Goal: Transaction & Acquisition: Register for event/course

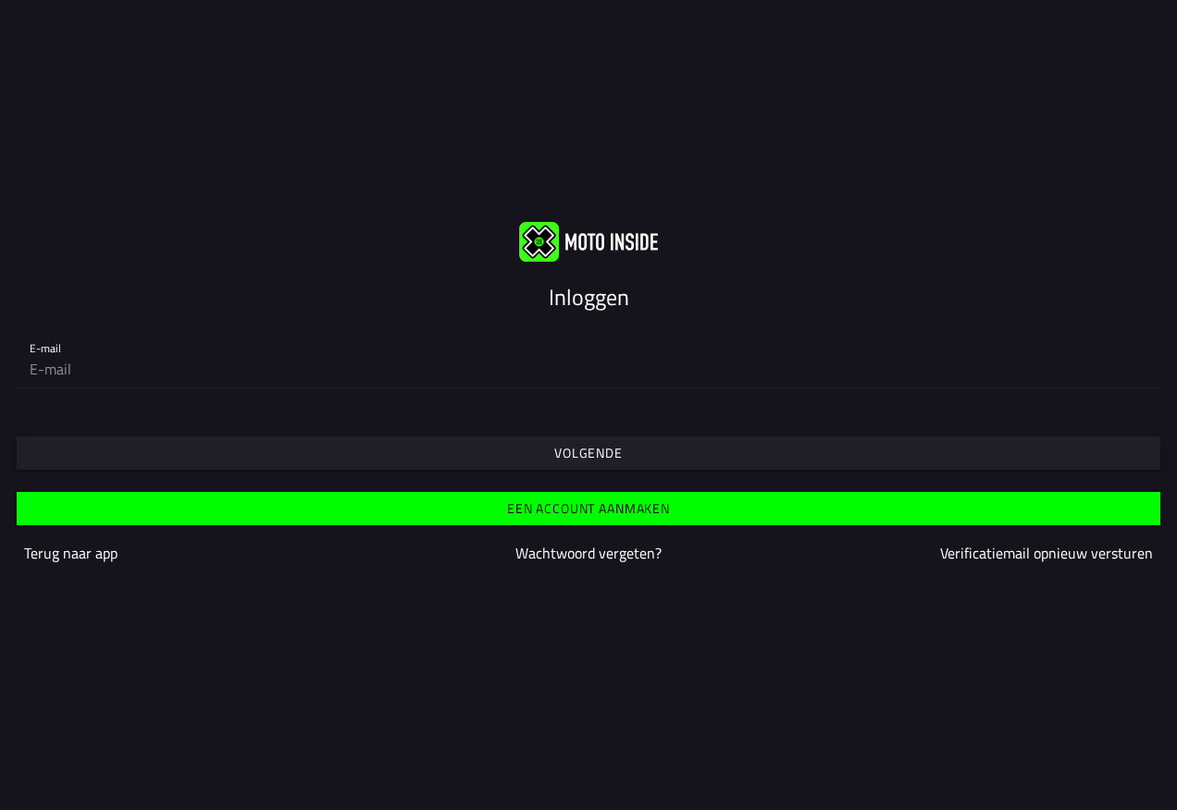
click at [537, 236] on img at bounding box center [588, 242] width 139 height 40
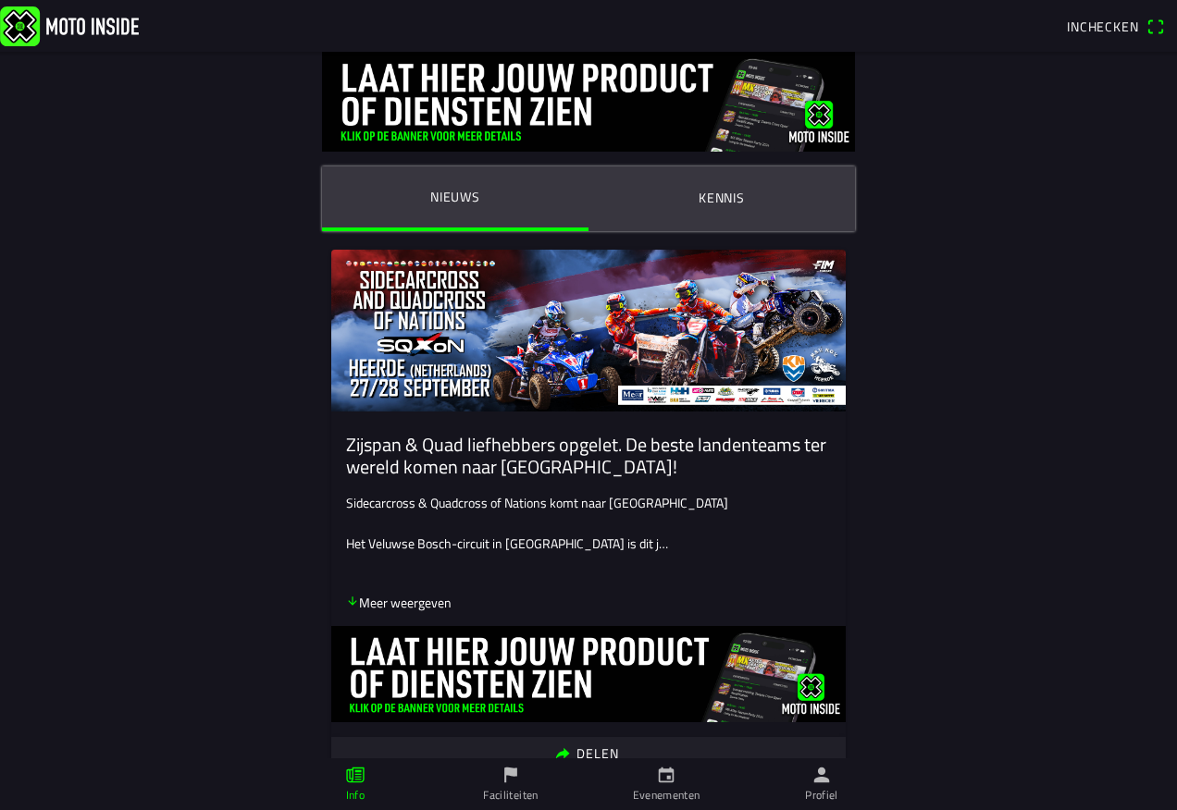
click at [1103, 19] on span "Inchecken" at bounding box center [1102, 26] width 72 height 19
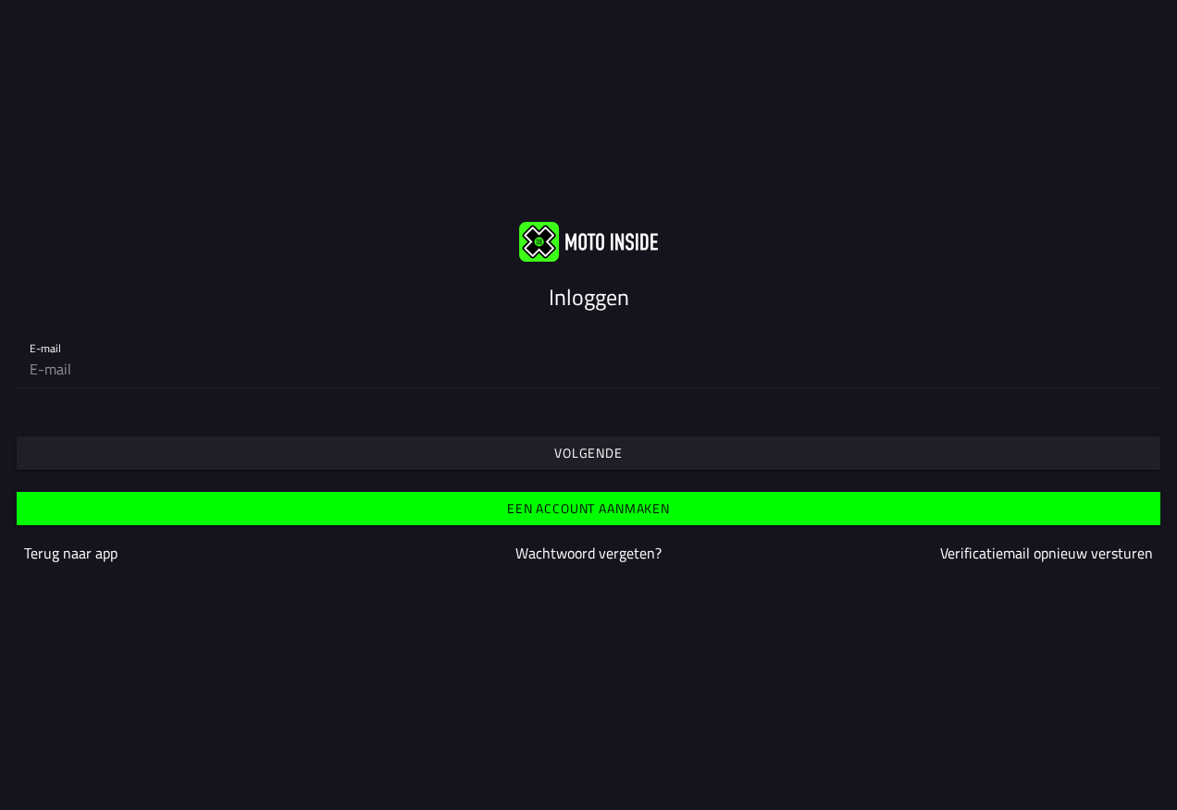
click at [44, 343] on div "E-mail" at bounding box center [588, 357] width 1117 height 59
click at [97, 502] on span "Een account aanmaken" at bounding box center [588, 508] width 1115 height 33
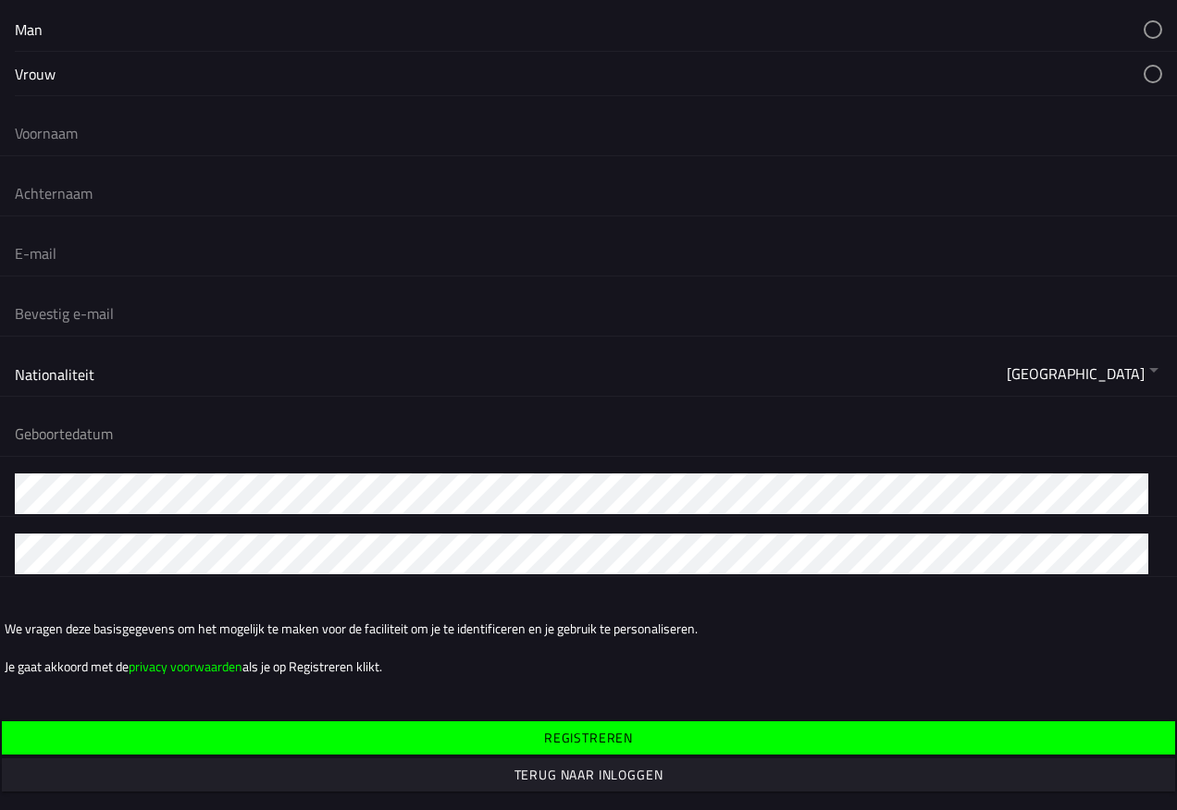
scroll to position [115, 0]
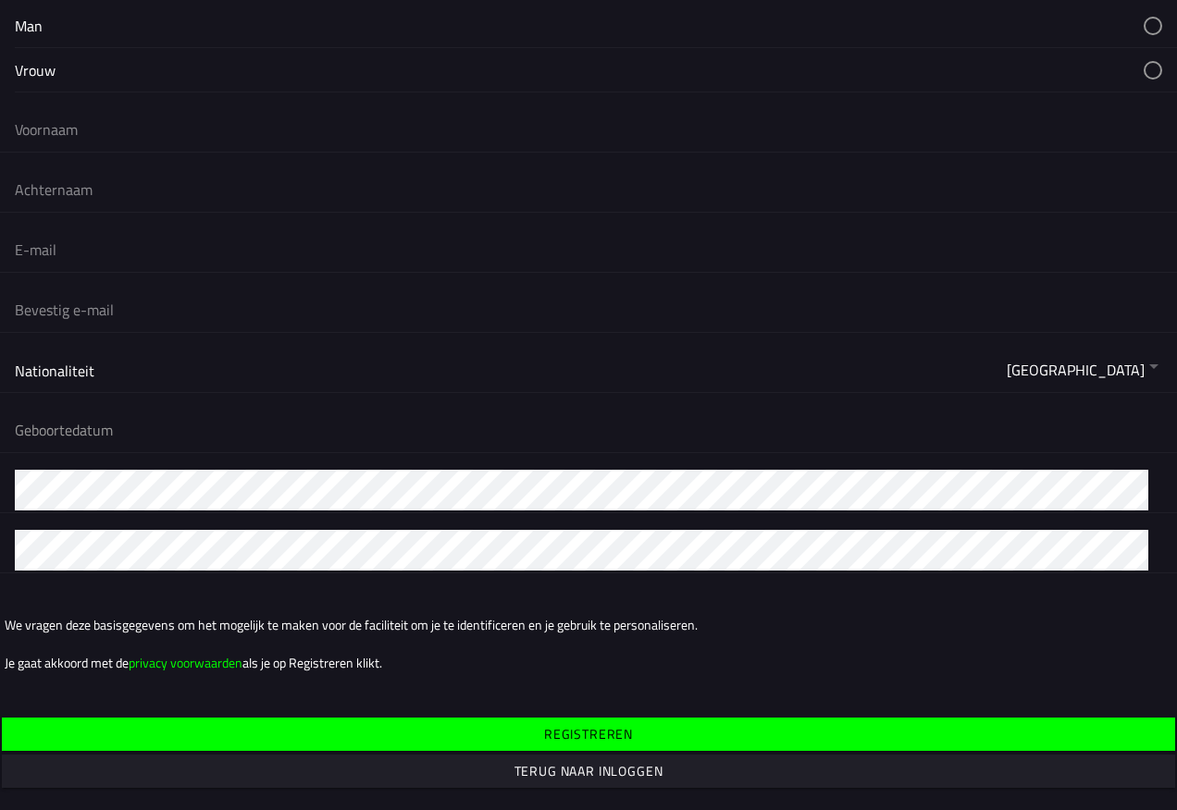
click at [0, 0] on slot "Terug naar inloggen" at bounding box center [0, 0] width 0 height 0
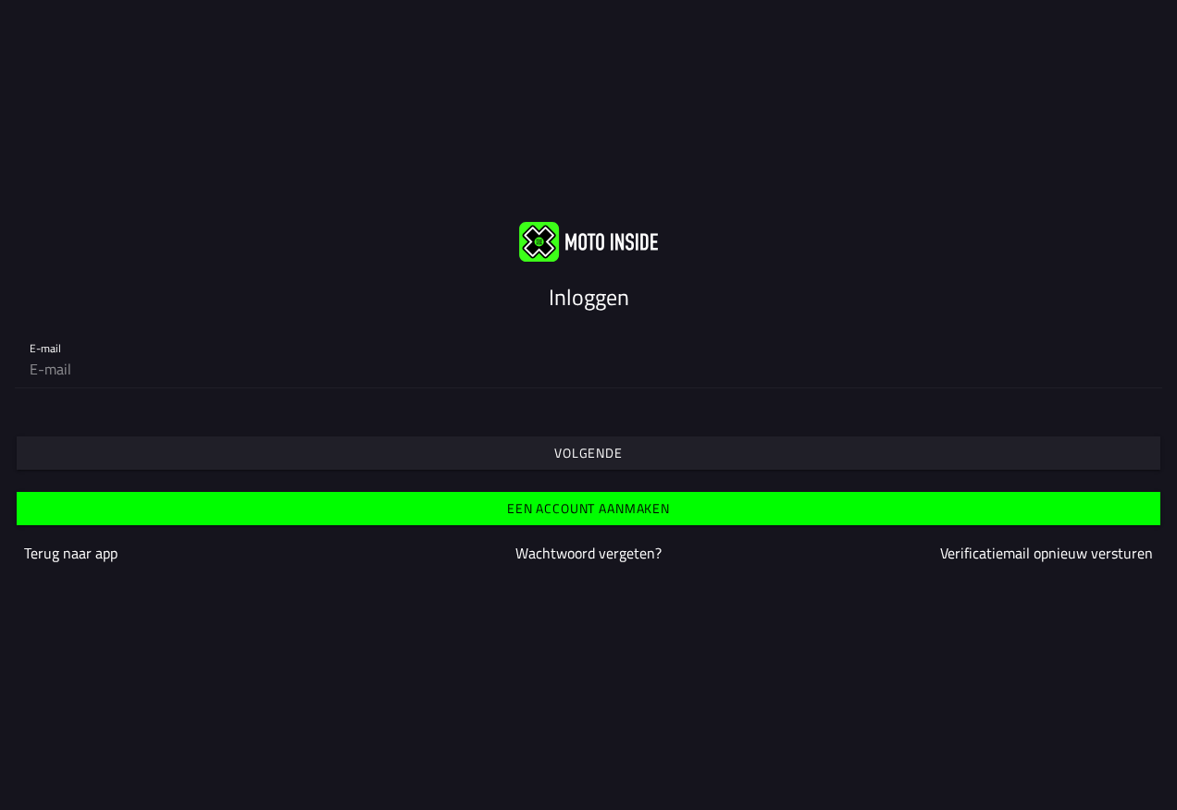
click at [596, 231] on img at bounding box center [588, 242] width 139 height 40
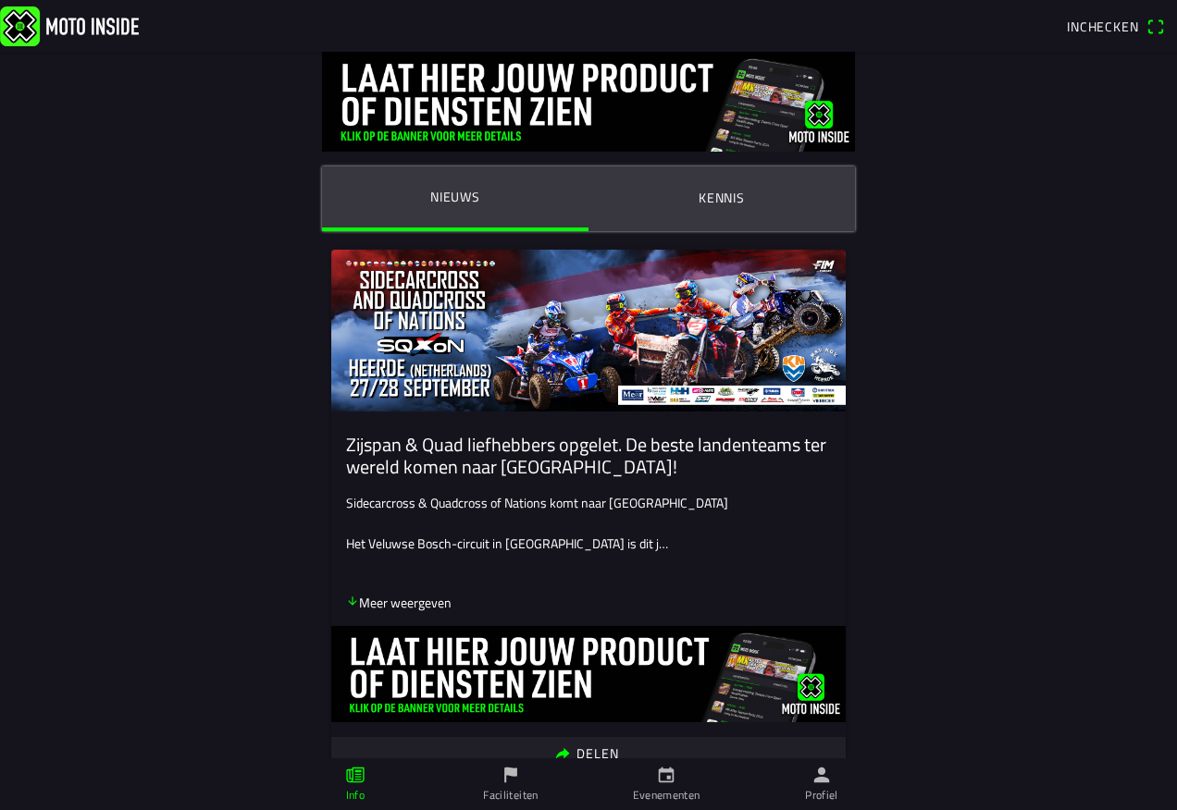
click at [1100, 21] on span "Inchecken" at bounding box center [1102, 26] width 72 height 19
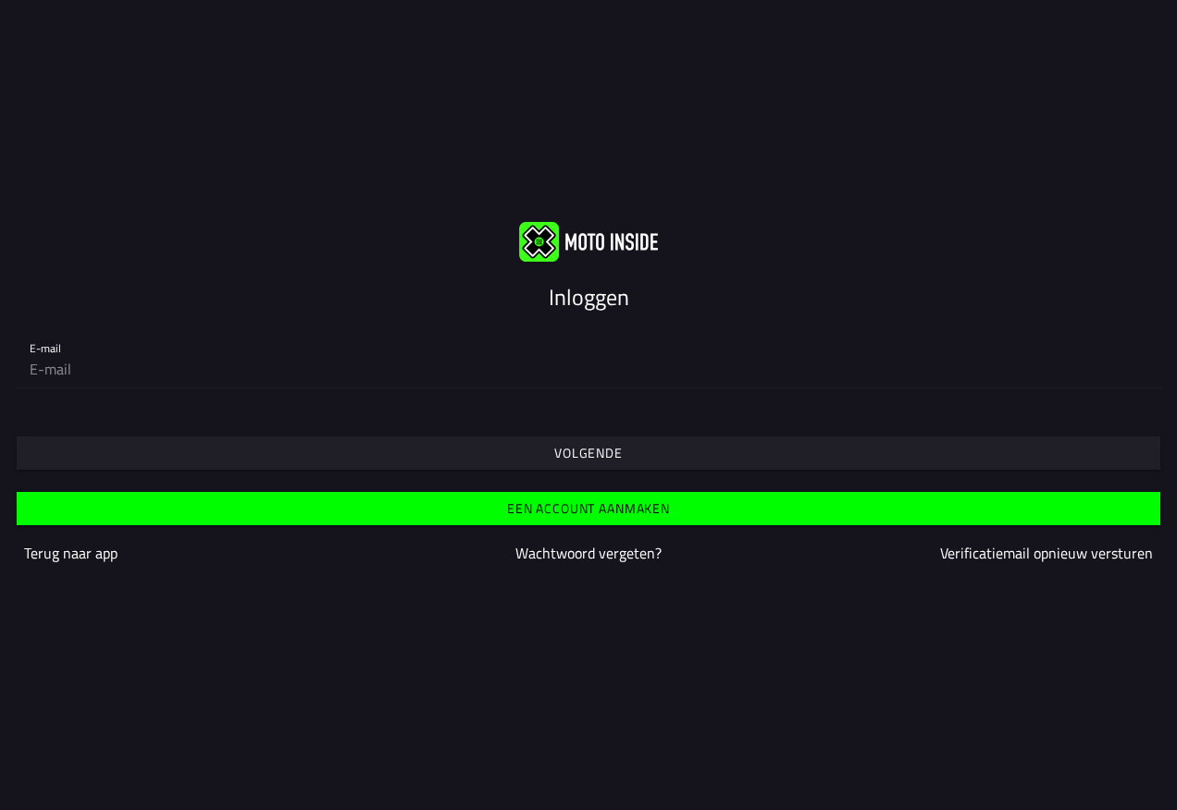
click at [0, 0] on slot "Wachtwoord vergeten?" at bounding box center [0, 0] width 0 height 0
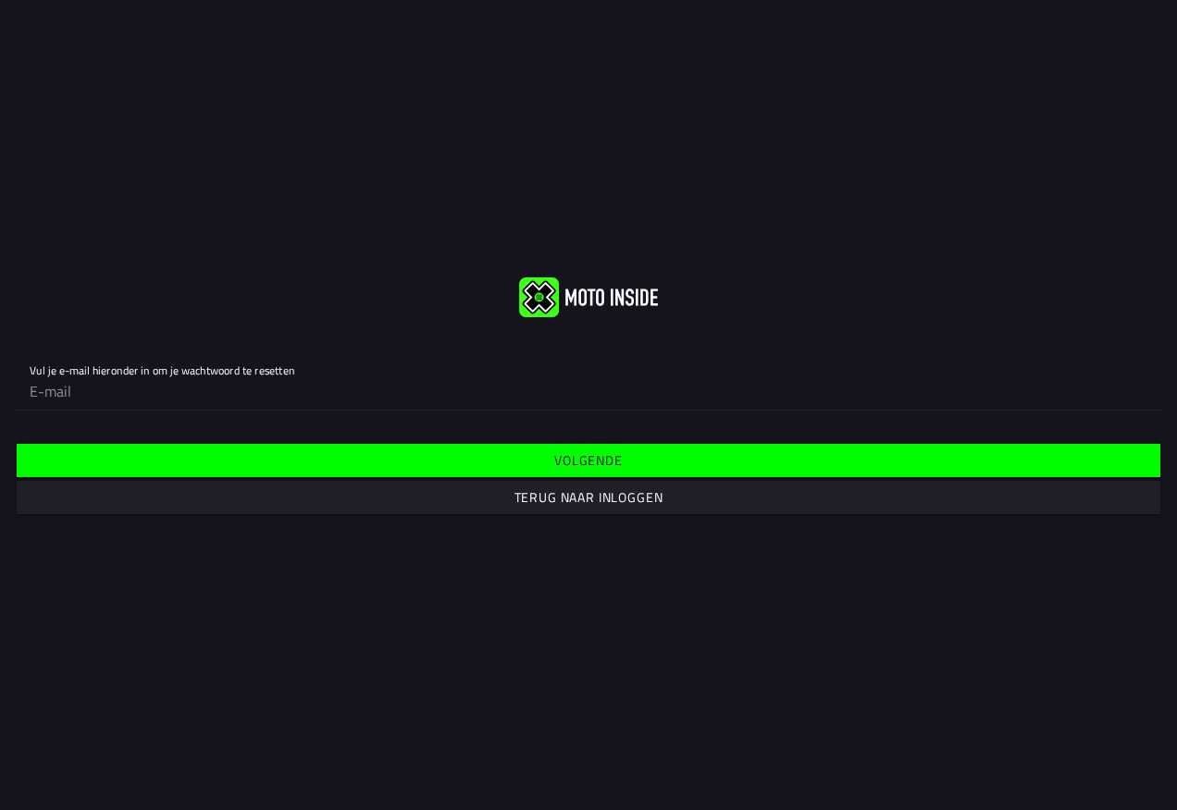
click at [0, 0] on slot "Terug naar inloggen" at bounding box center [0, 0] width 0 height 0
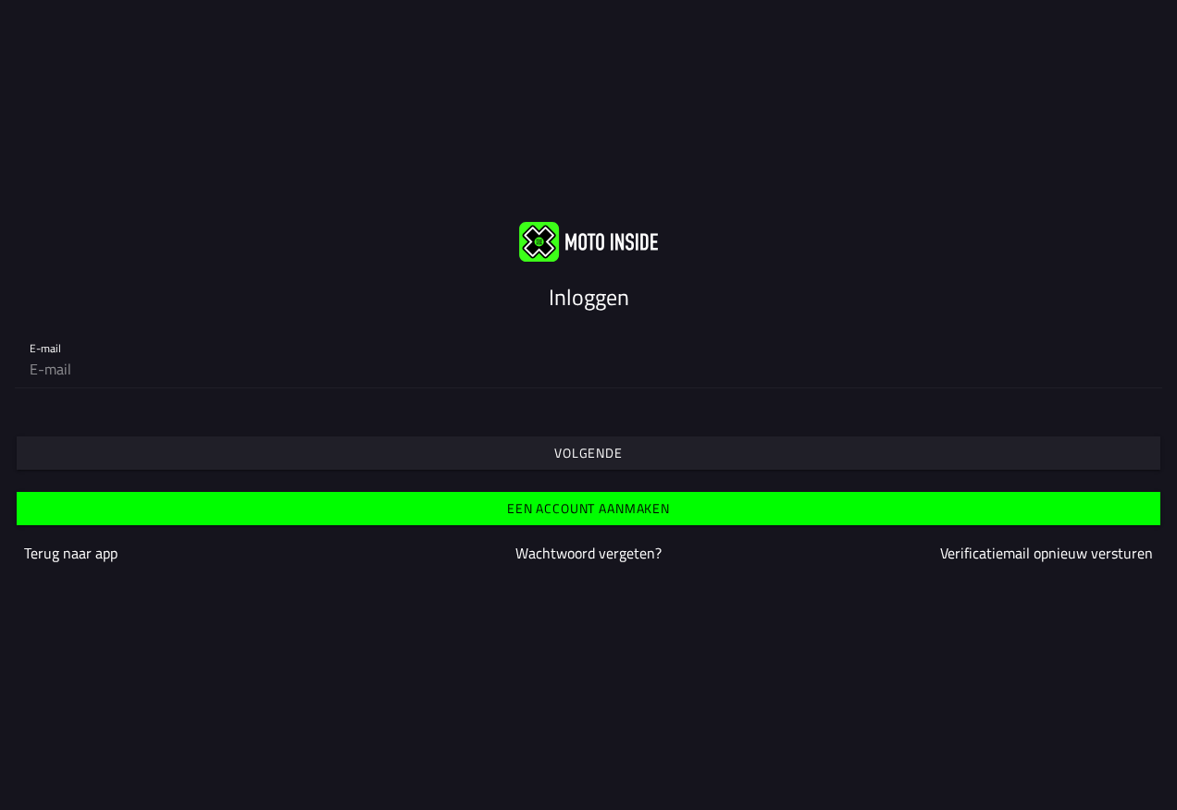
click at [0, 0] on slot "Volgende" at bounding box center [0, 0] width 0 height 0
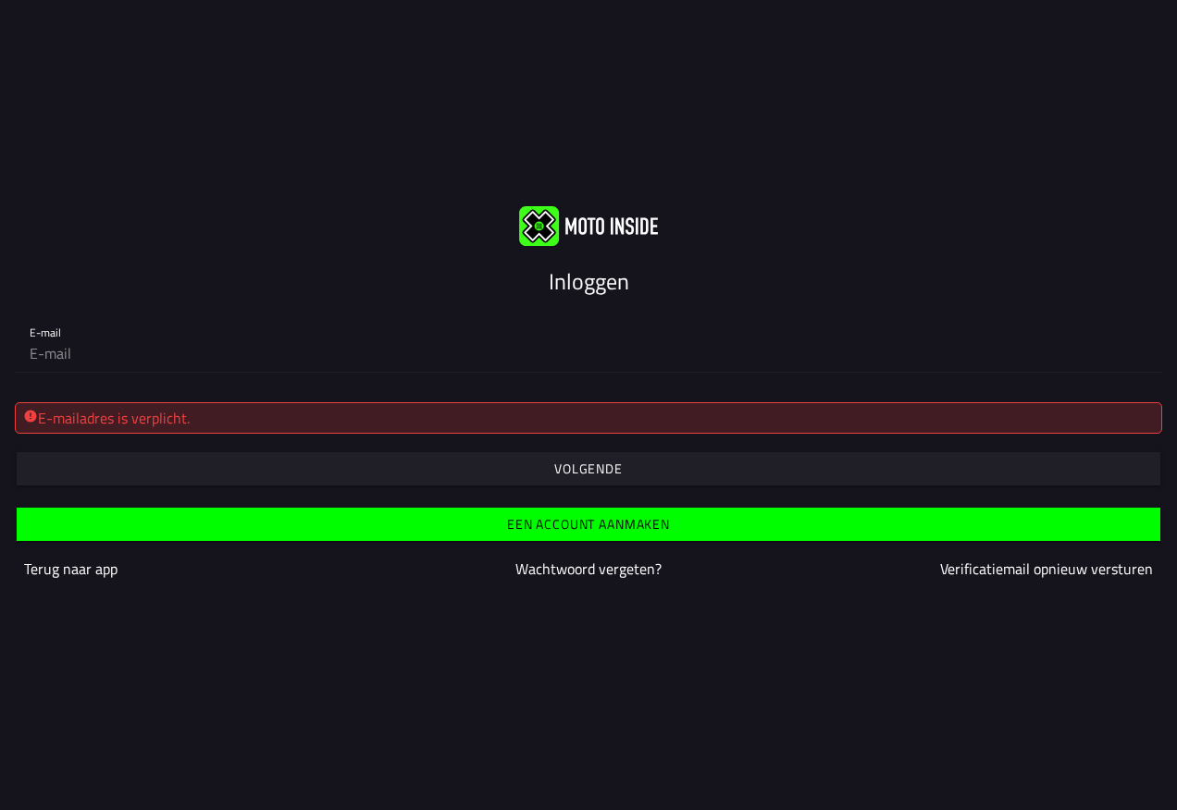
click at [351, 423] on div "E-mailadres is verplicht." at bounding box center [588, 418] width 1130 height 22
click at [343, 420] on div "E-mailadres is verplicht." at bounding box center [588, 418] width 1130 height 22
click at [66, 413] on div "E-mailadres is verplicht." at bounding box center [588, 418] width 1130 height 22
click at [60, 353] on input "email" at bounding box center [588, 353] width 1117 height 37
type input "arieslob@hotmail.com"
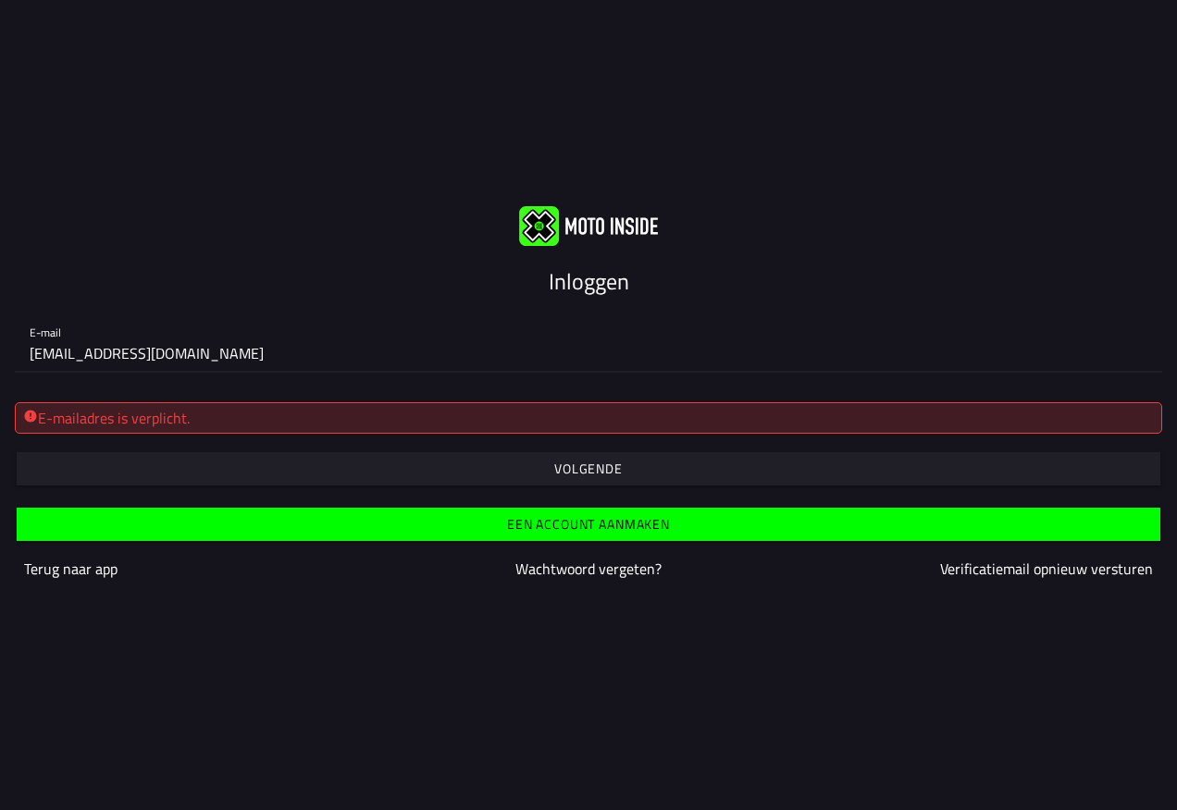
click at [586, 458] on span "button" at bounding box center [588, 468] width 1115 height 33
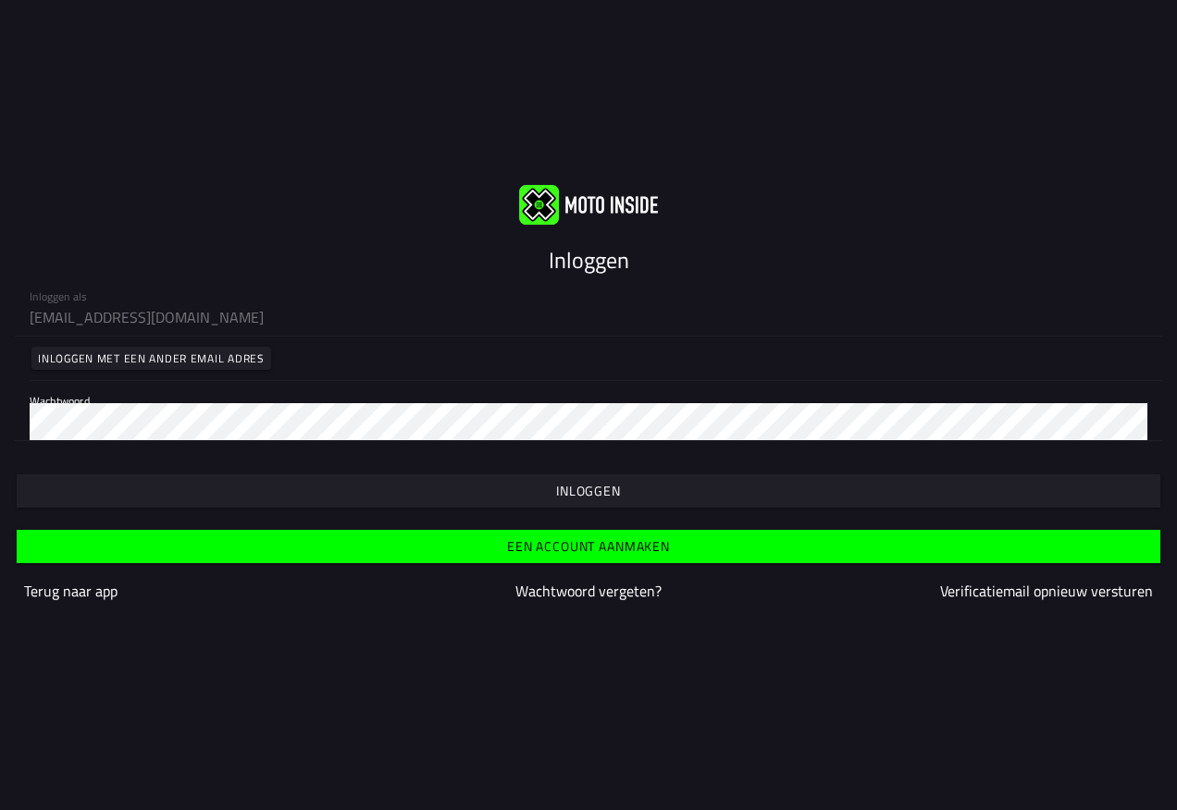
click at [0, 0] on slot "Inloggen" at bounding box center [0, 0] width 0 height 0
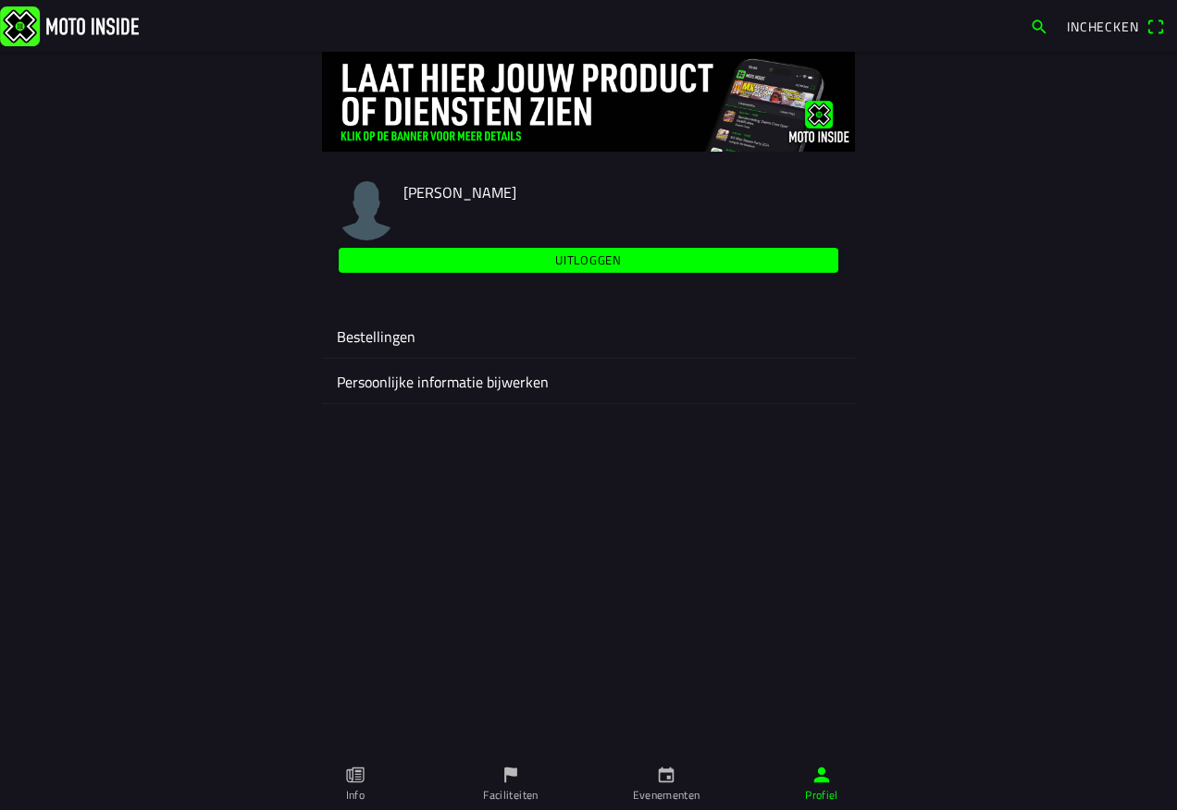
click at [381, 335] on ion-label "Bestellingen" at bounding box center [588, 337] width 503 height 22
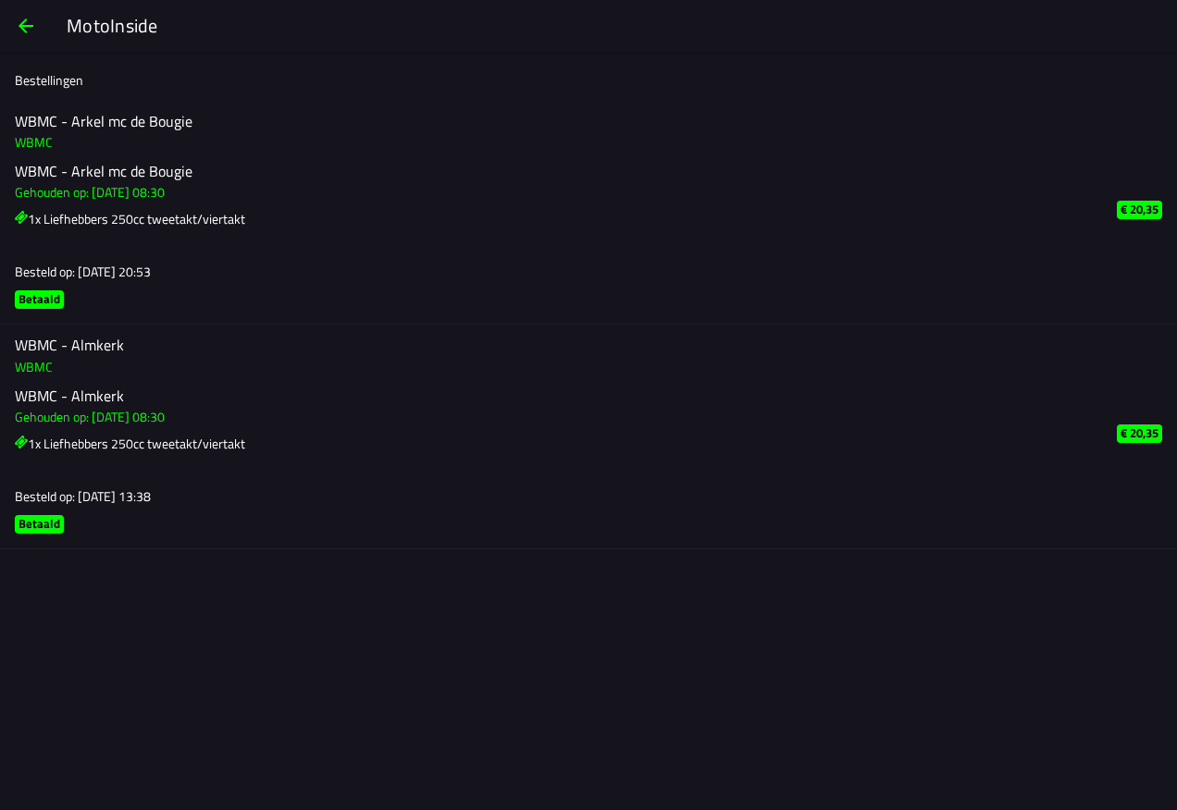
click at [23, 24] on span "button" at bounding box center [26, 26] width 22 height 44
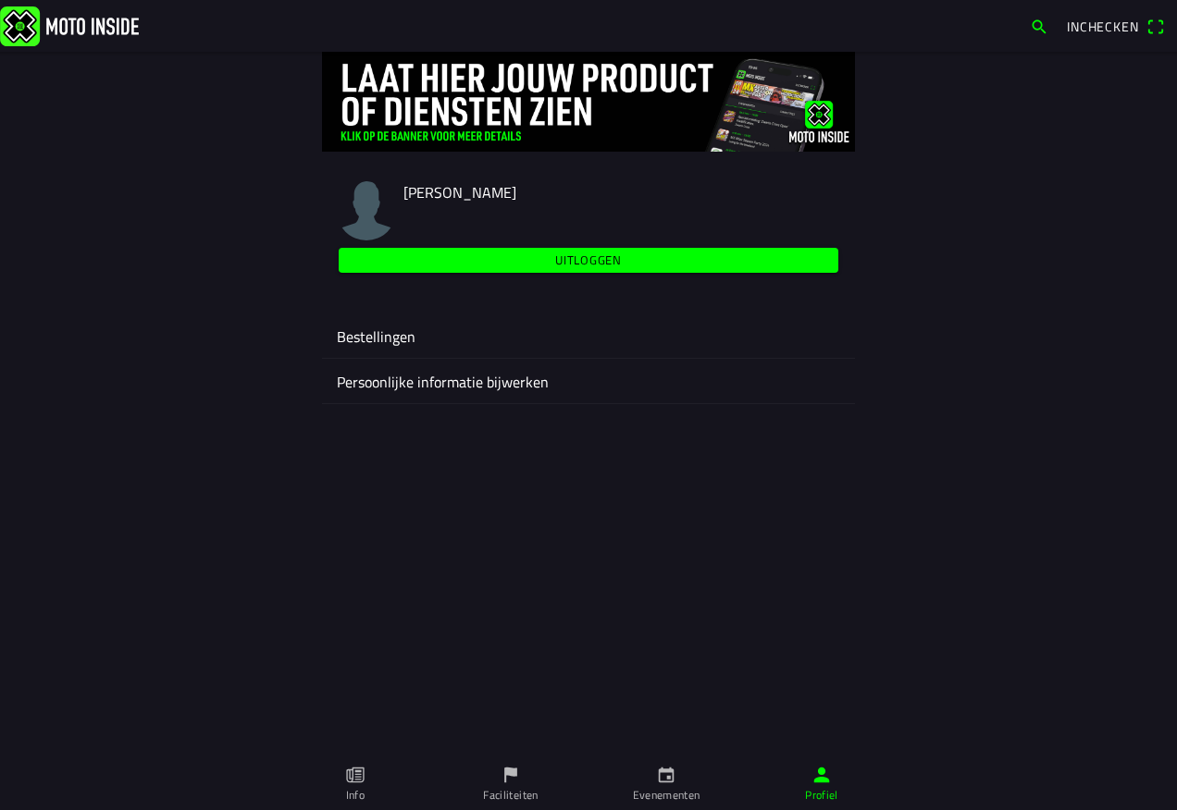
click at [420, 132] on img at bounding box center [588, 102] width 533 height 100
click at [659, 780] on icon "calendar" at bounding box center [667, 776] width 16 height 16
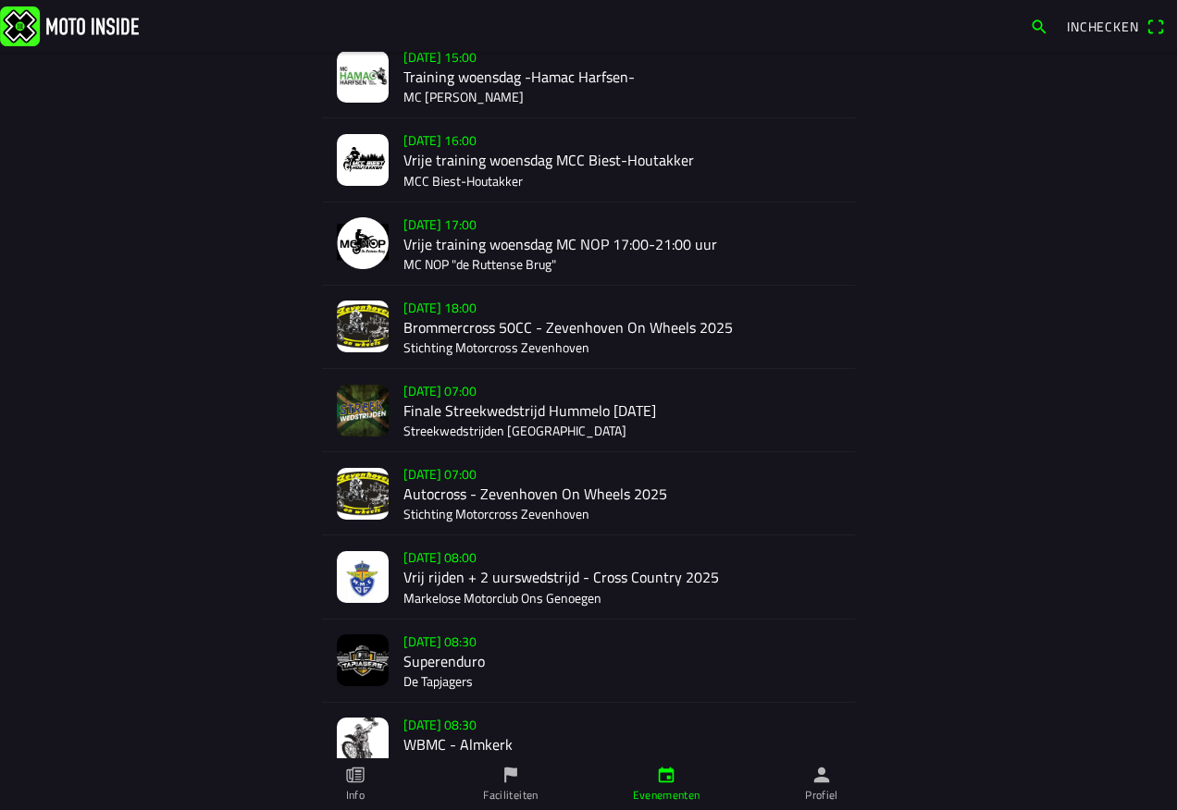
scroll to position [370, 0]
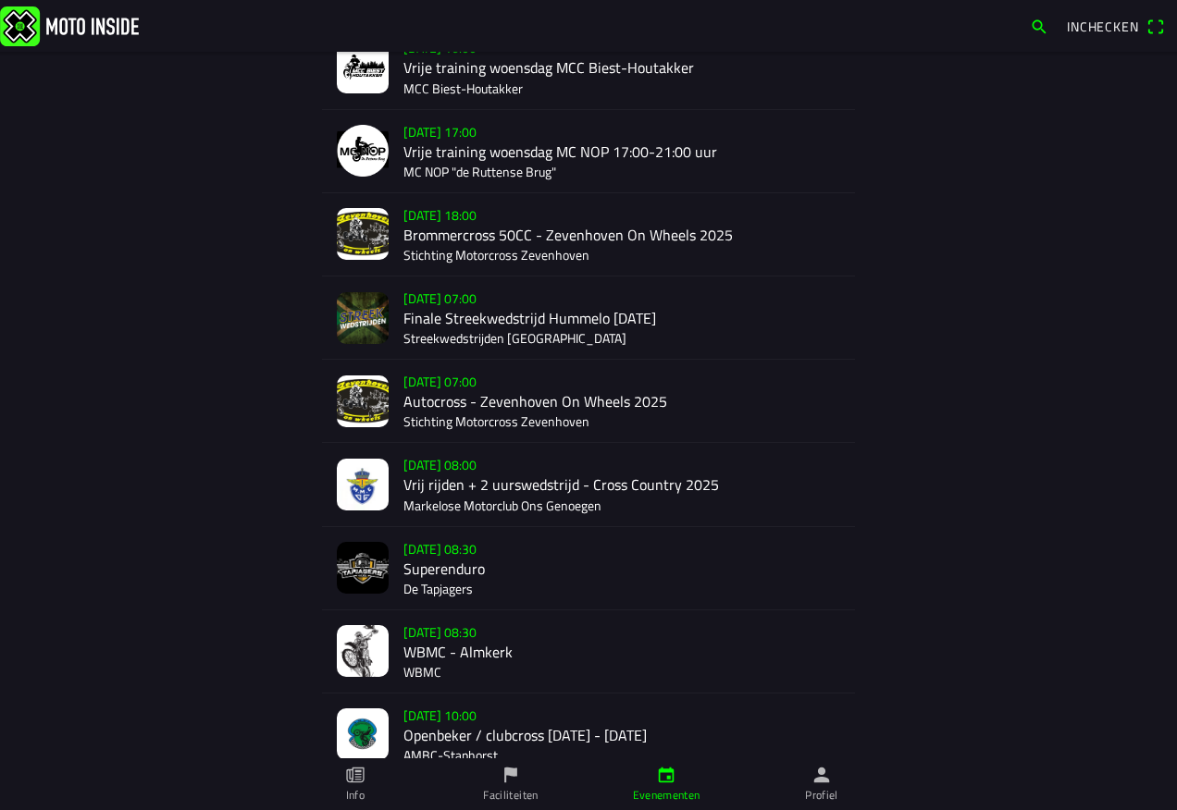
click at [430, 637] on div "za 20 sep. - 08:30 WBMC - Almkerk WBMC" at bounding box center [621, 651] width 437 height 82
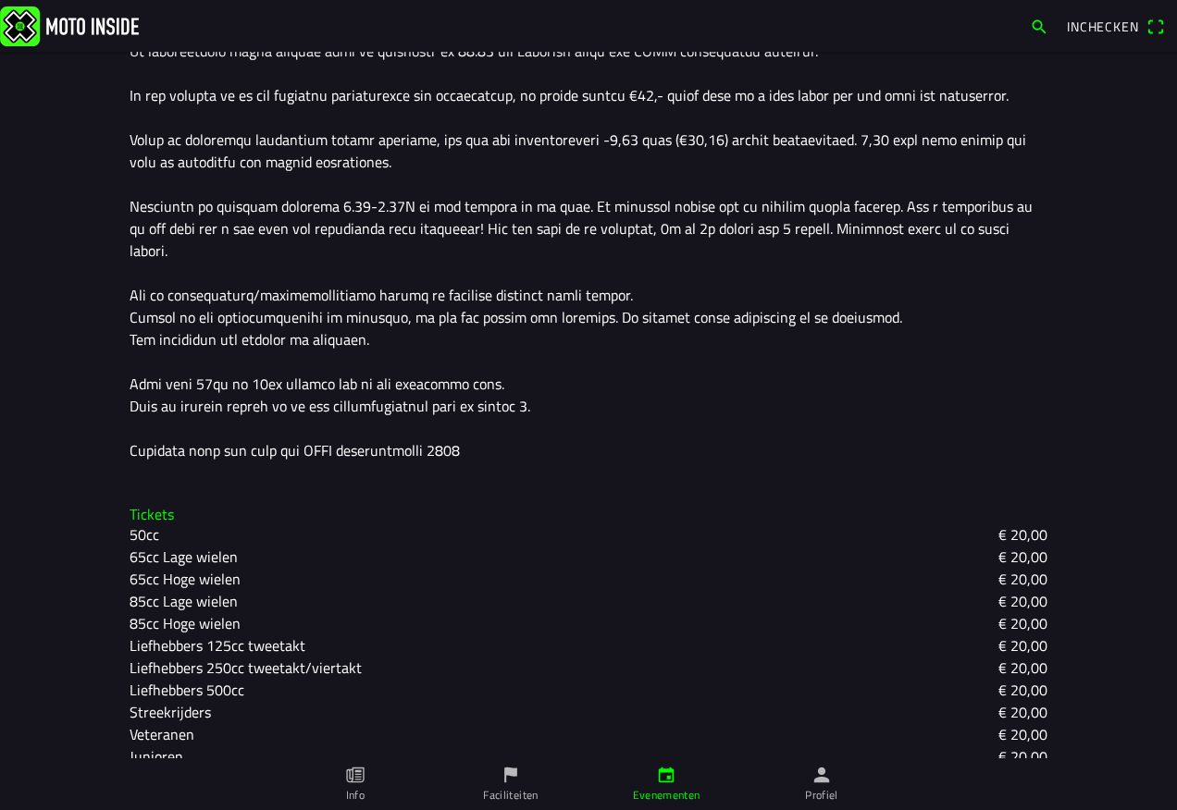
scroll to position [627, 0]
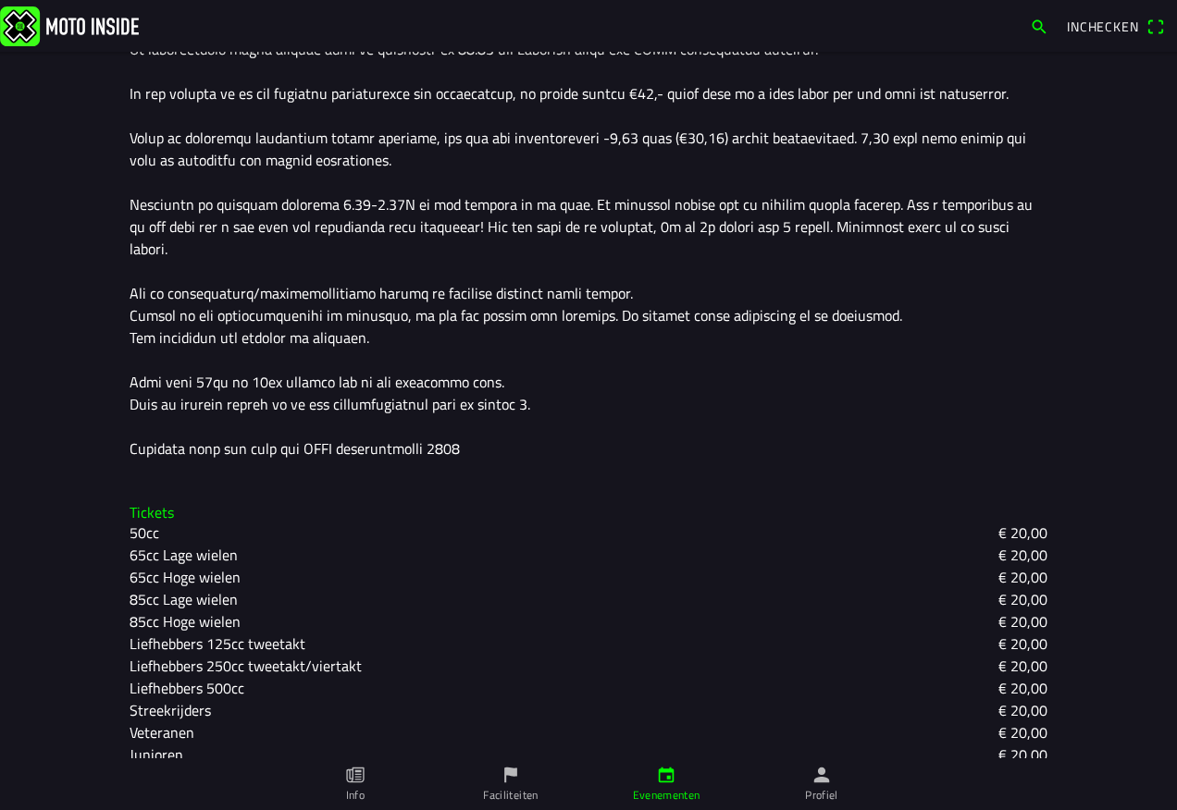
click at [0, 0] on slot "Liefhebbers 250cc tweetakt/viertakt" at bounding box center [0, 0] width 0 height 0
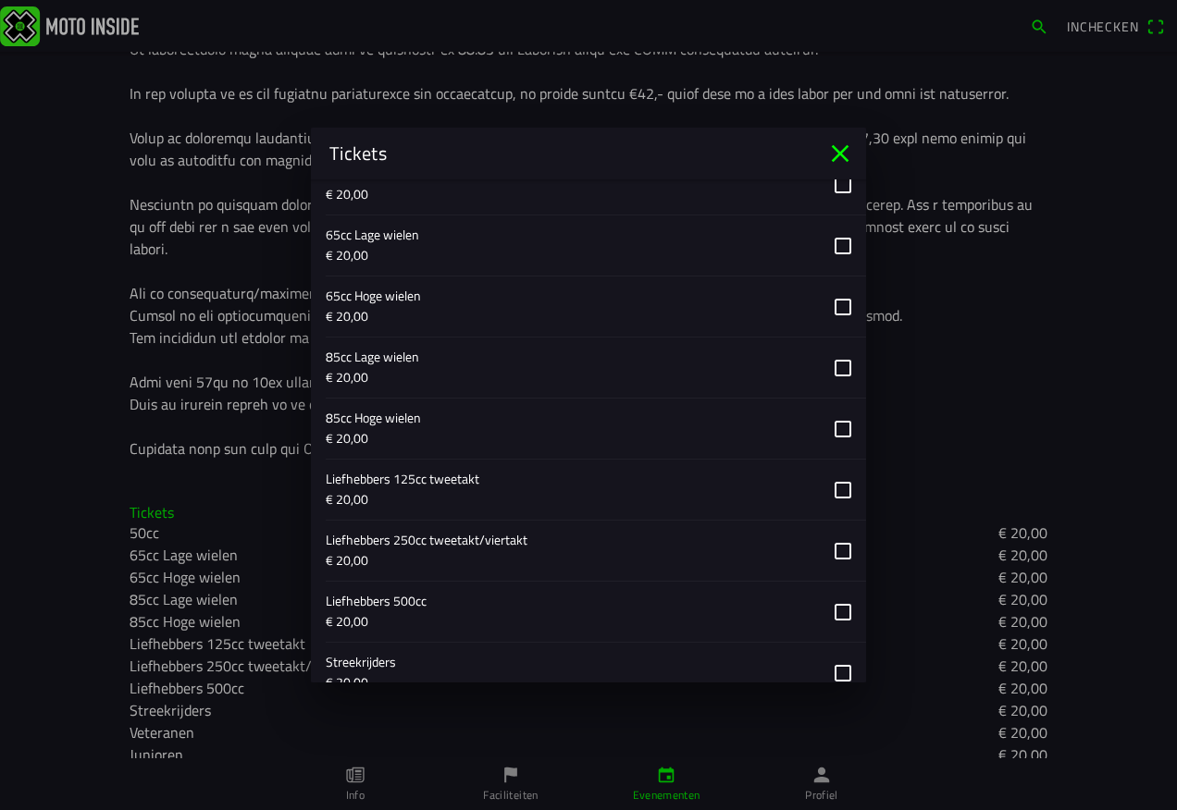
scroll to position [647, 0]
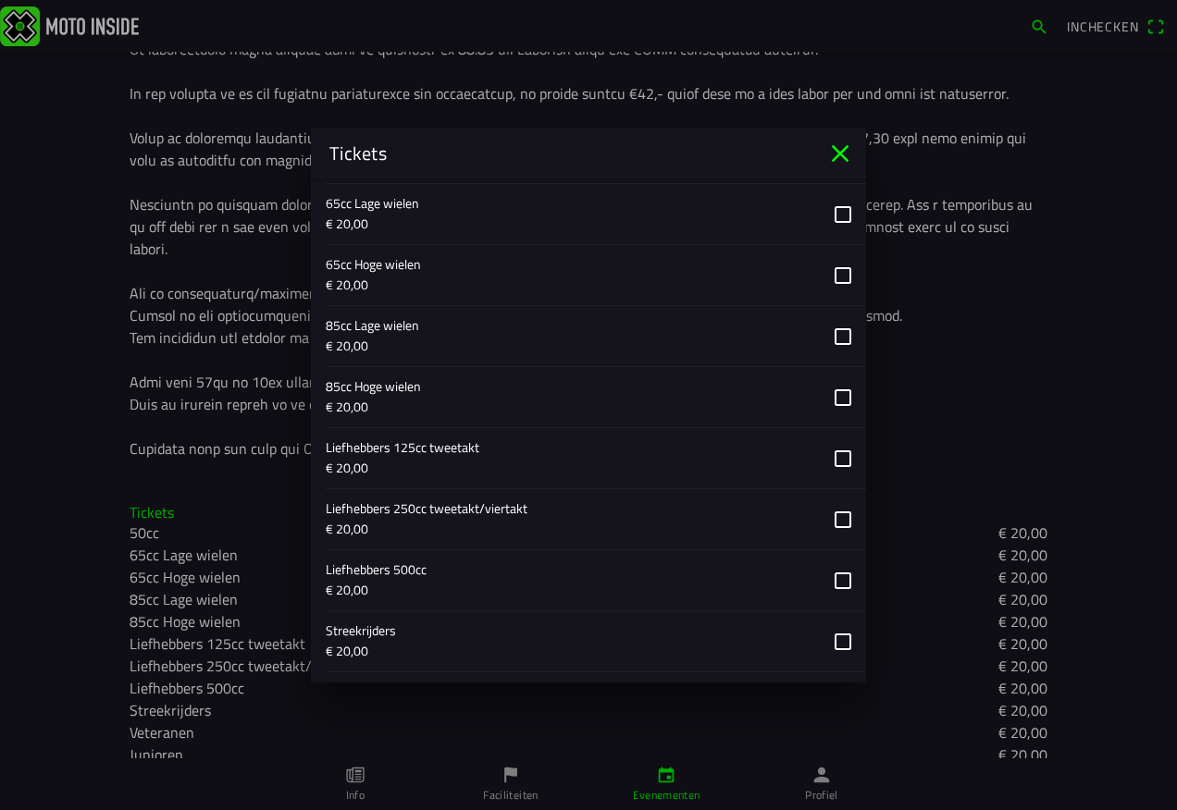
click at [828, 521] on button "button" at bounding box center [596, 519] width 540 height 60
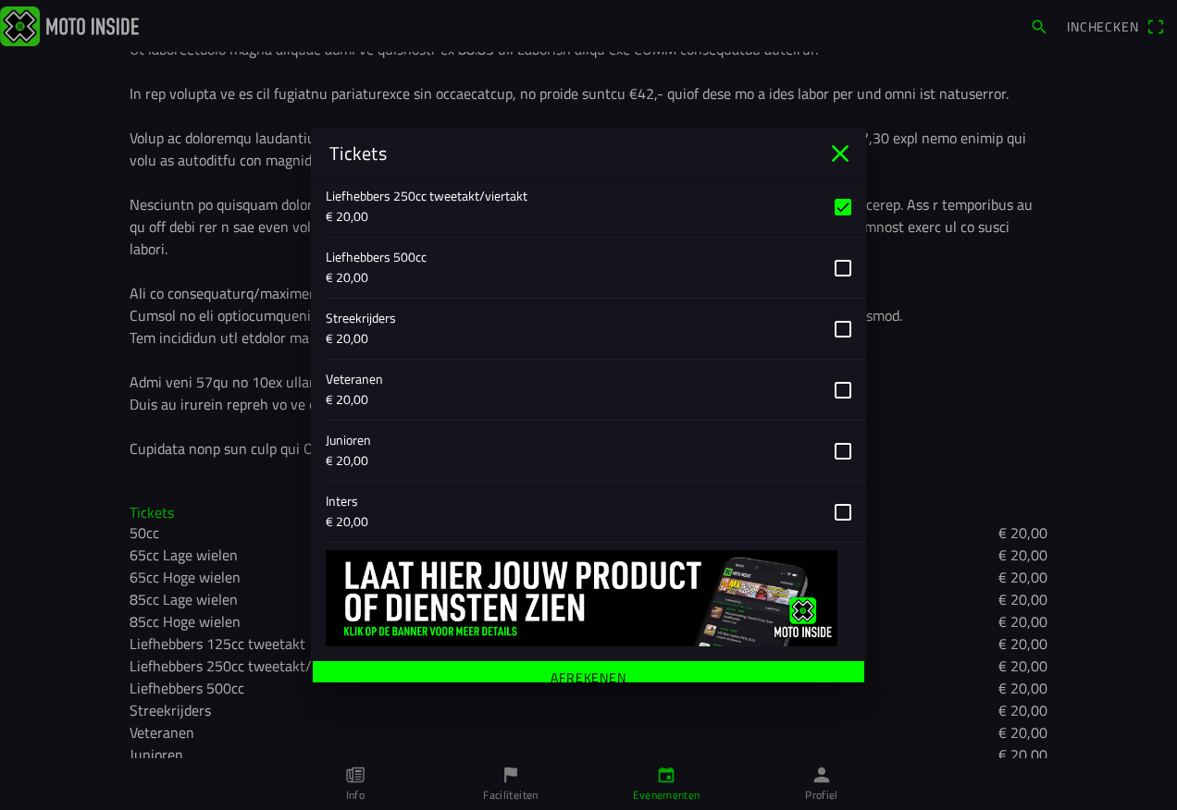
scroll to position [976, 0]
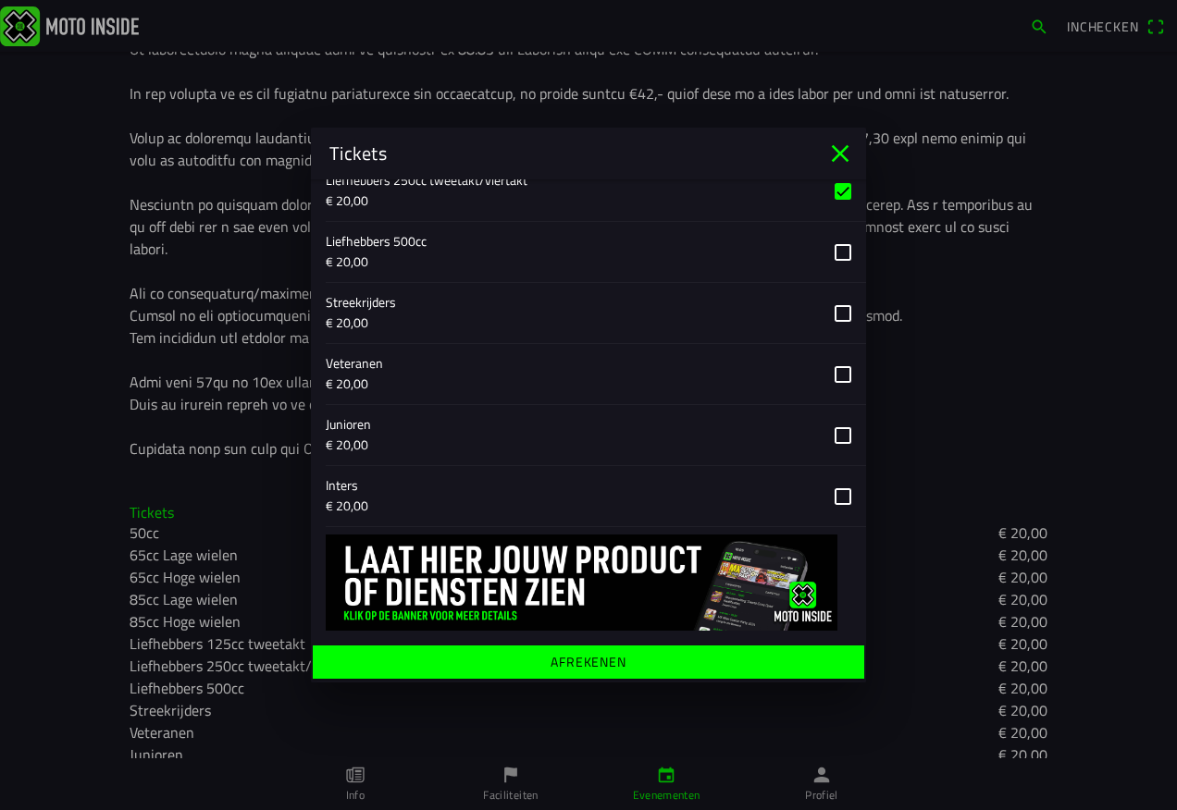
click at [599, 663] on ion-label "Afrekenen" at bounding box center [588, 662] width 76 height 13
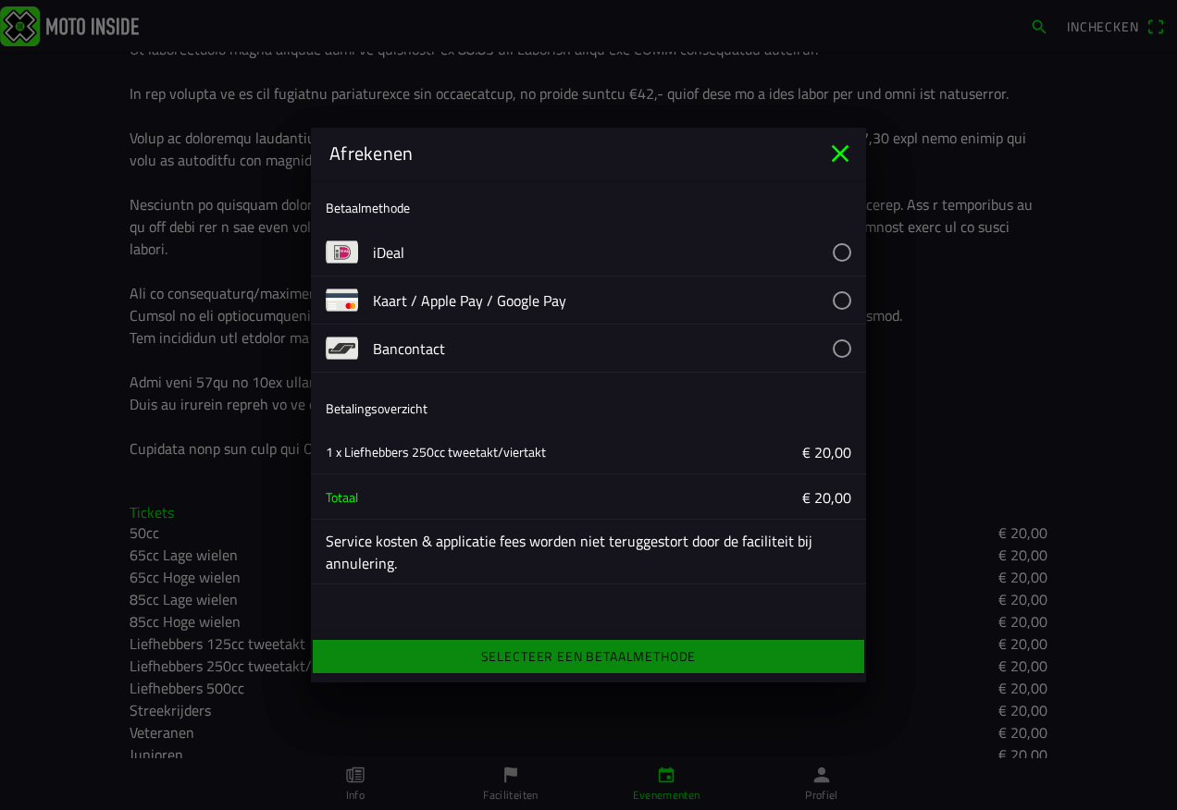
click at [387, 246] on button "button" at bounding box center [619, 251] width 493 height 47
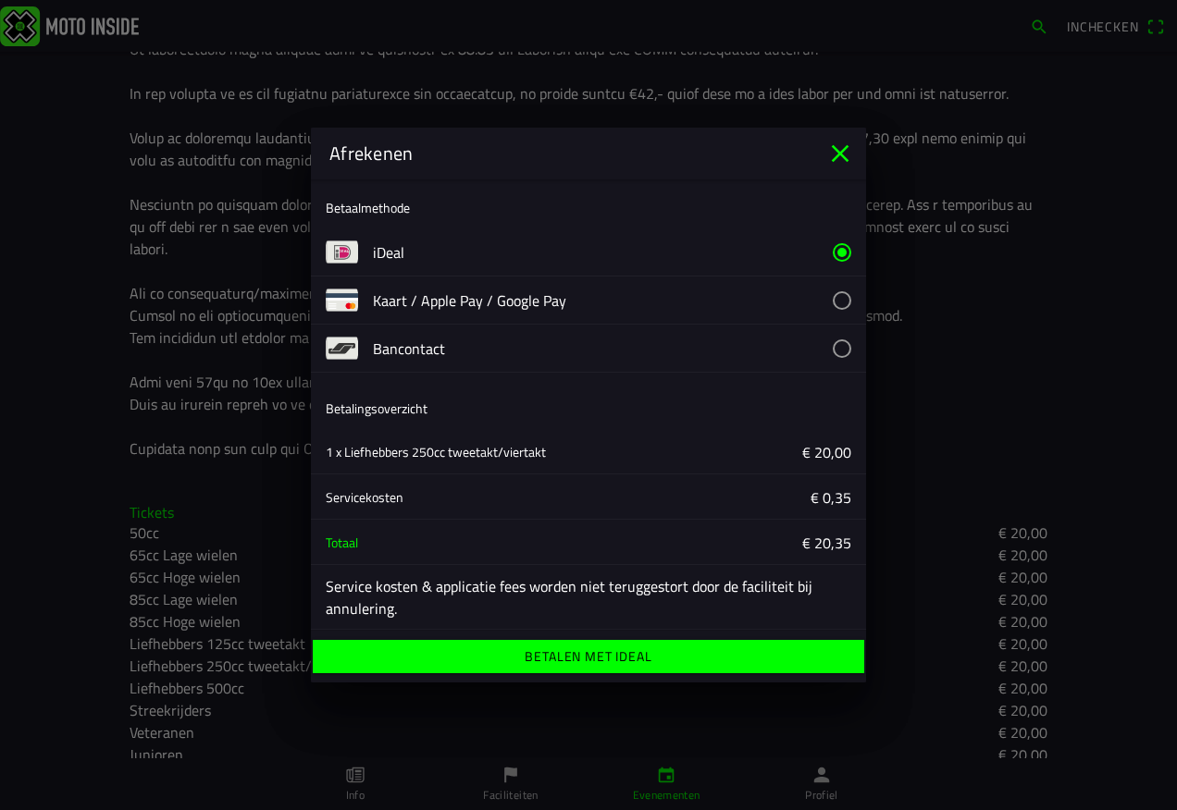
click at [573, 655] on ion-label "Betalen met iDeal" at bounding box center [587, 656] width 127 height 13
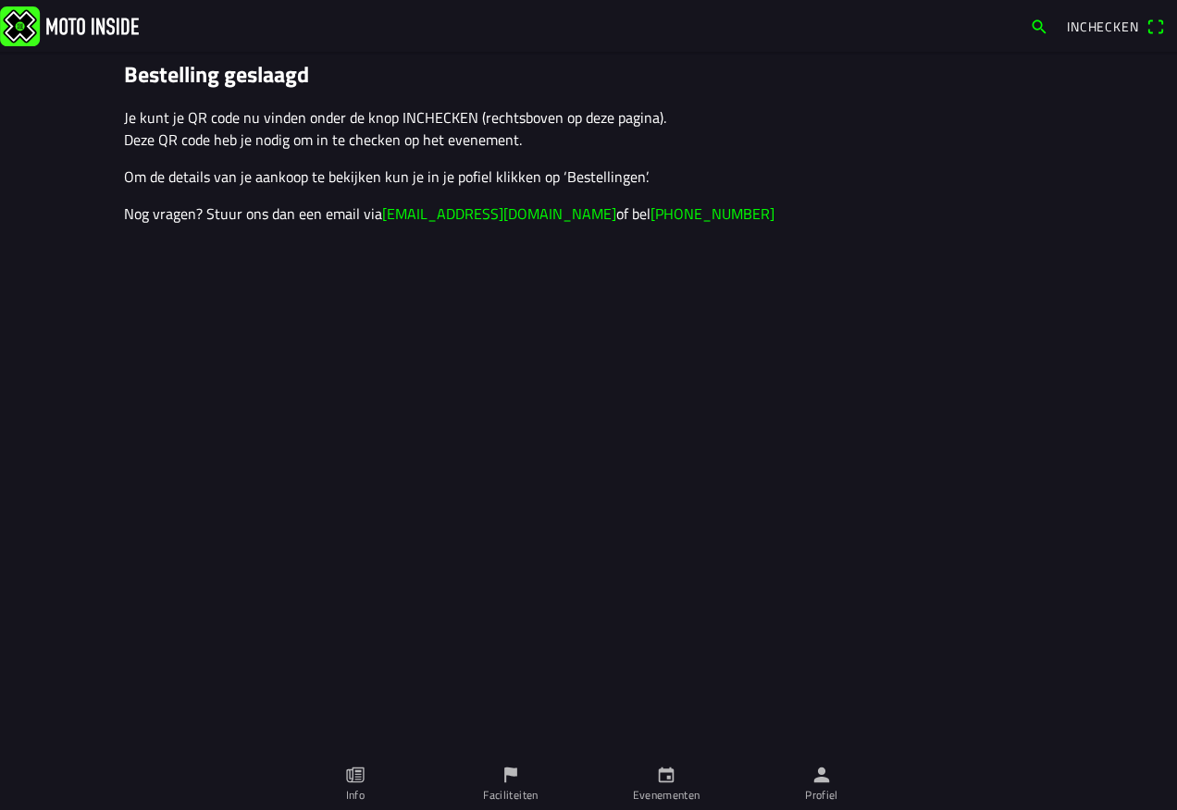
click at [662, 781] on icon "calendar" at bounding box center [666, 775] width 20 height 20
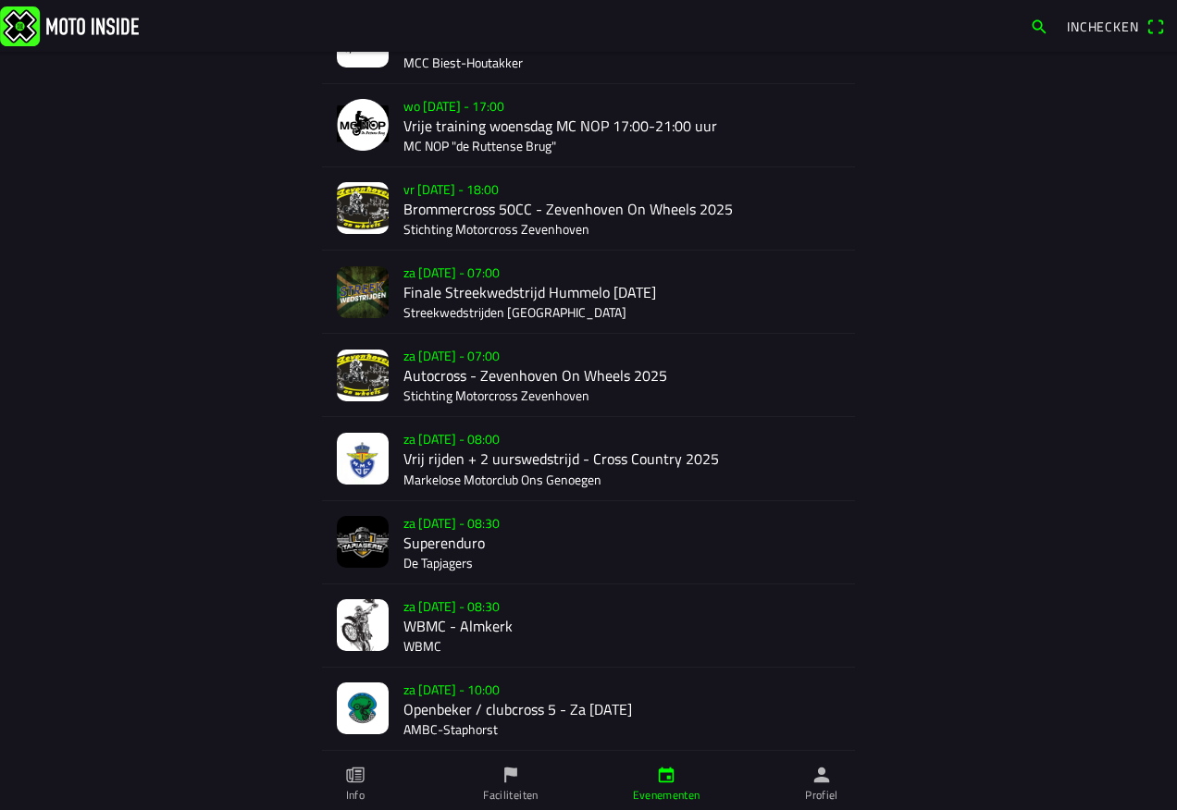
scroll to position [407, 0]
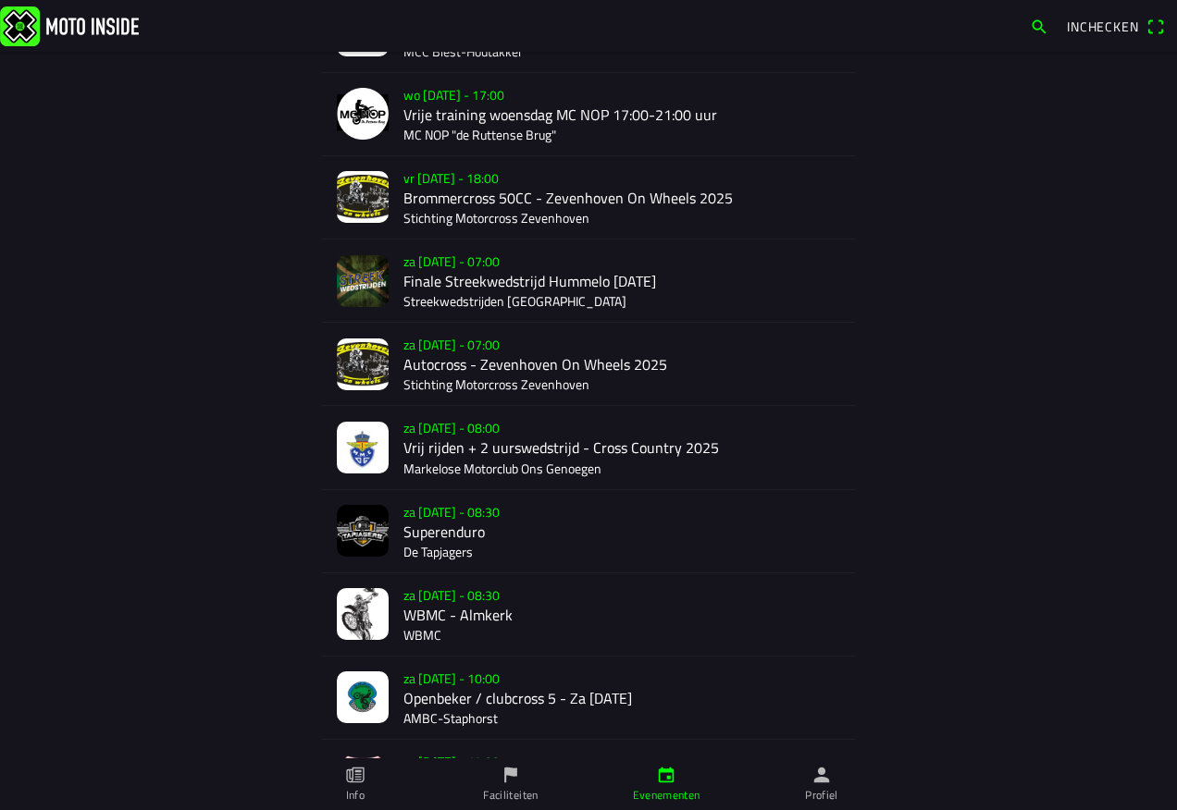
click at [417, 612] on div "[DATE] 08:30 WBMC - Almkerk WBMC" at bounding box center [621, 614] width 437 height 82
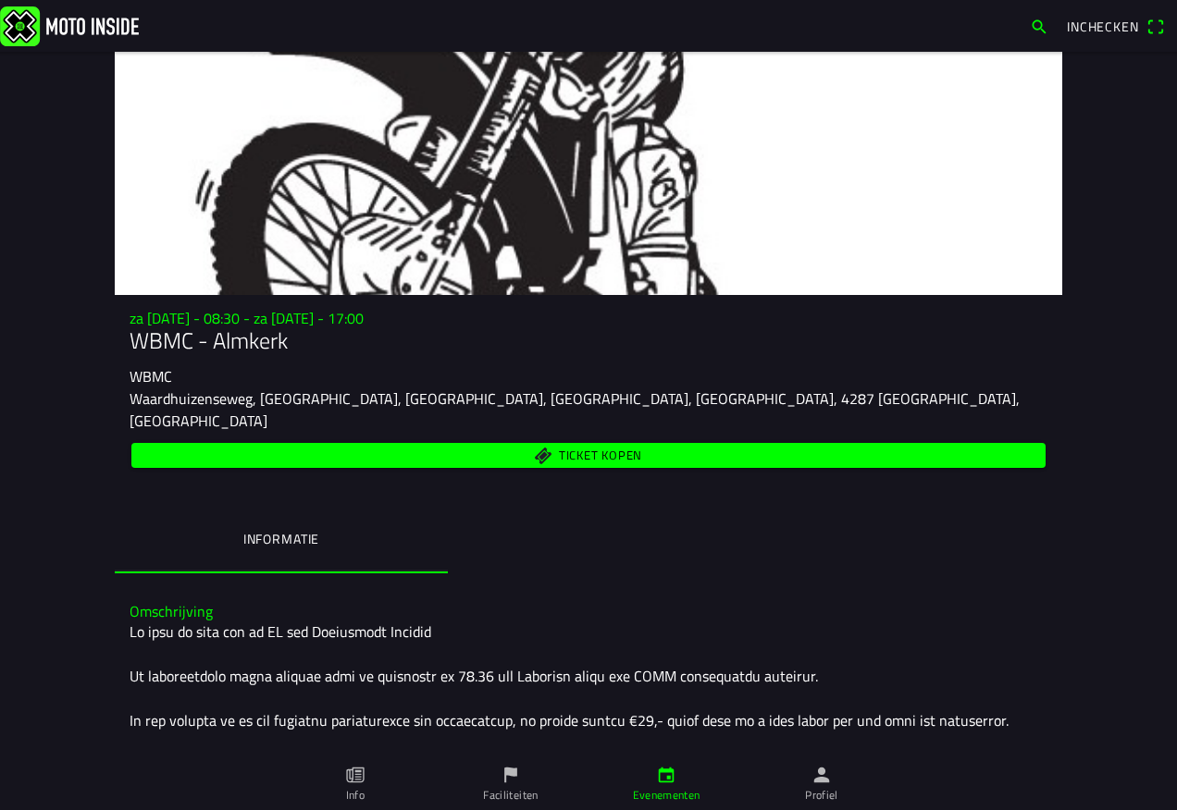
click at [561, 450] on span "Ticket kopen" at bounding box center [600, 456] width 83 height 12
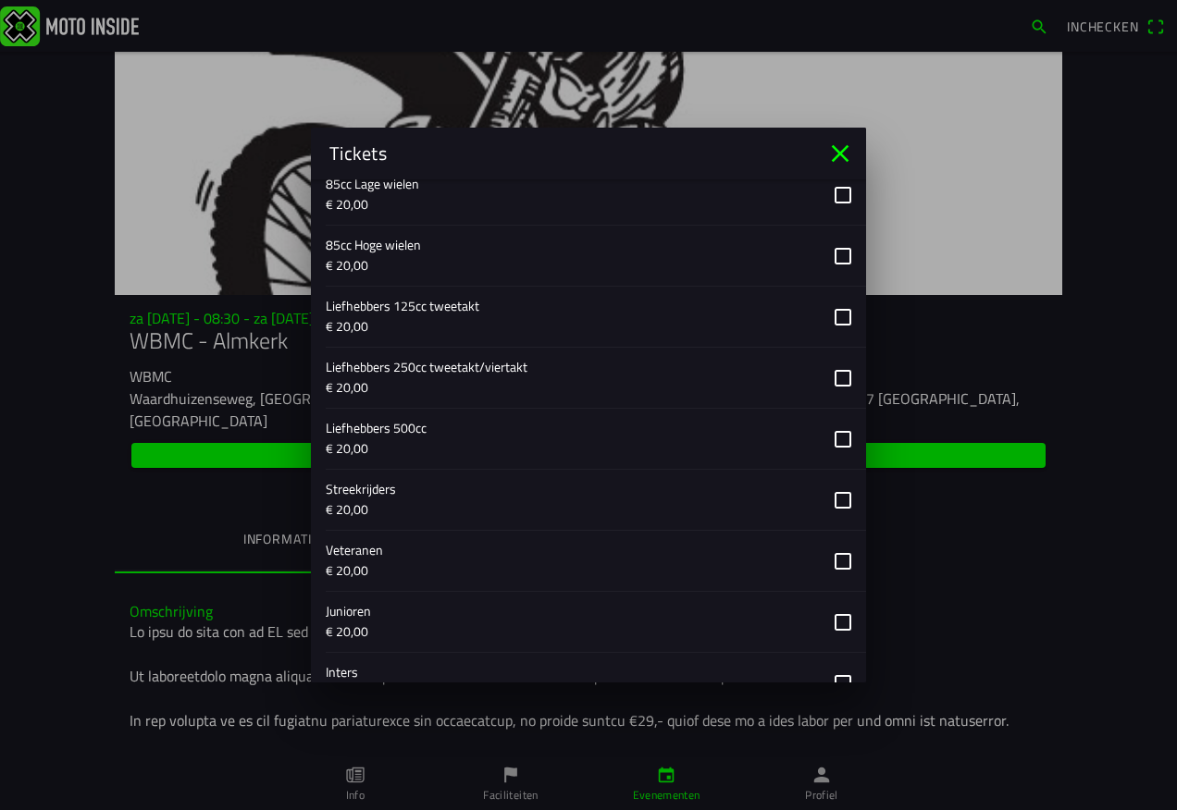
scroll to position [832, 0]
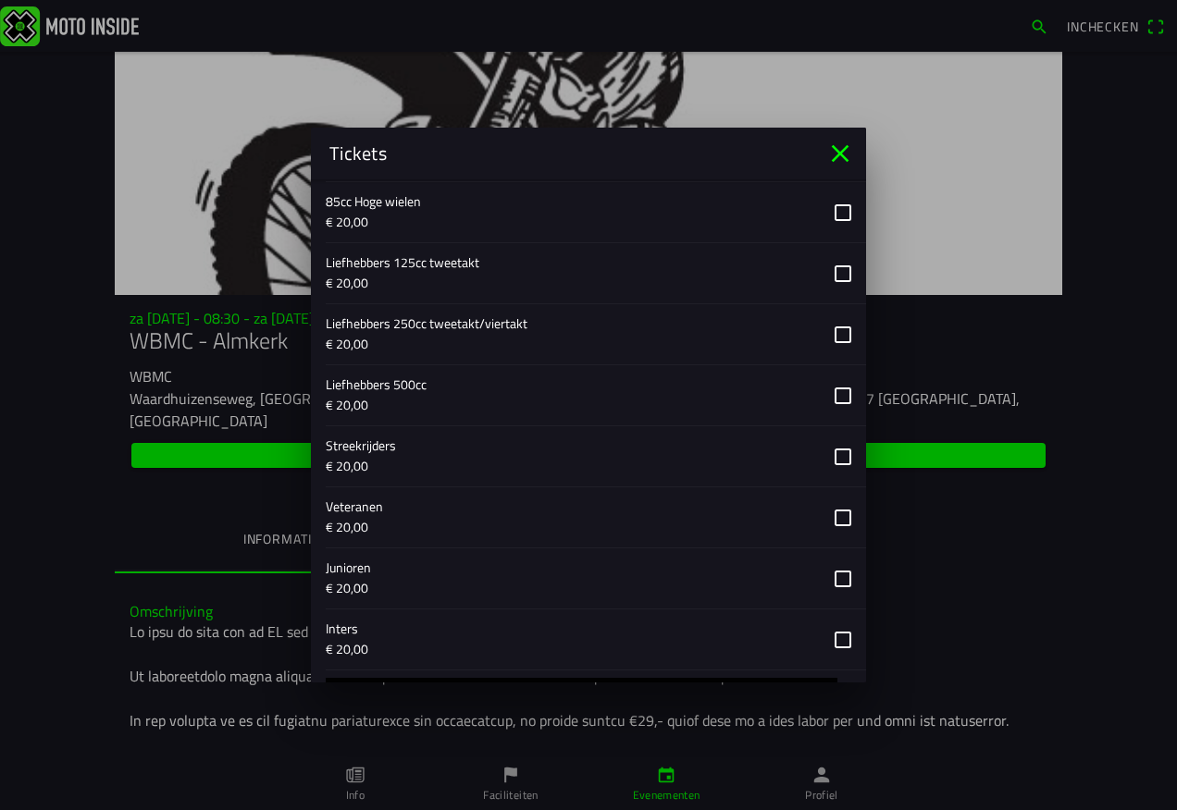
click at [826, 517] on button "button" at bounding box center [596, 517] width 540 height 60
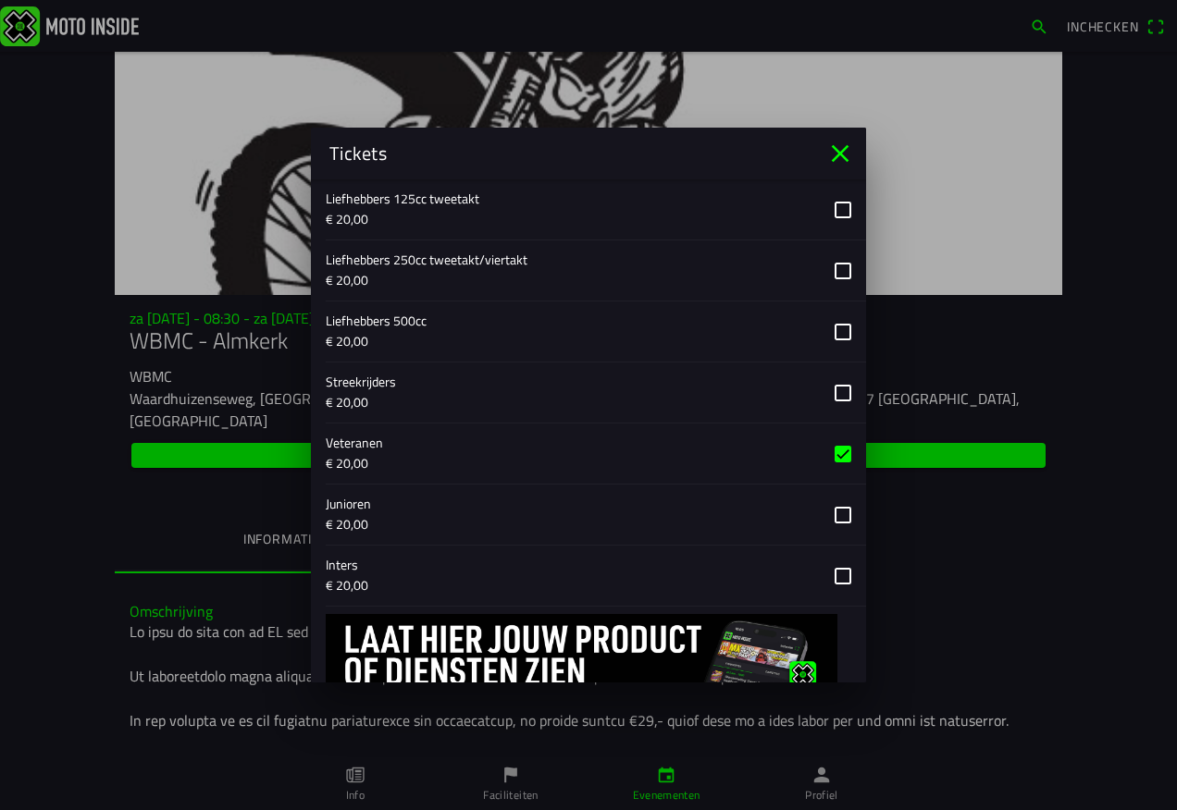
scroll to position [976, 0]
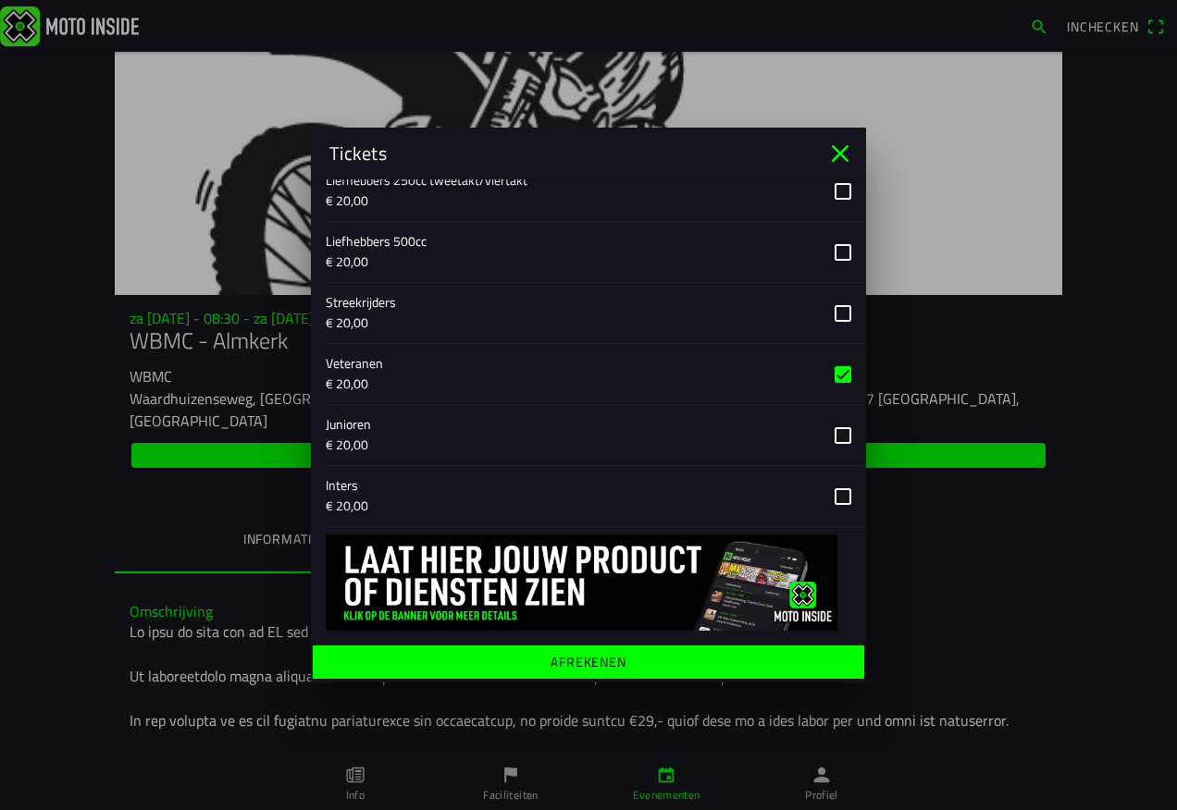
click at [586, 661] on ion-label "Afrekenen" at bounding box center [588, 662] width 76 height 13
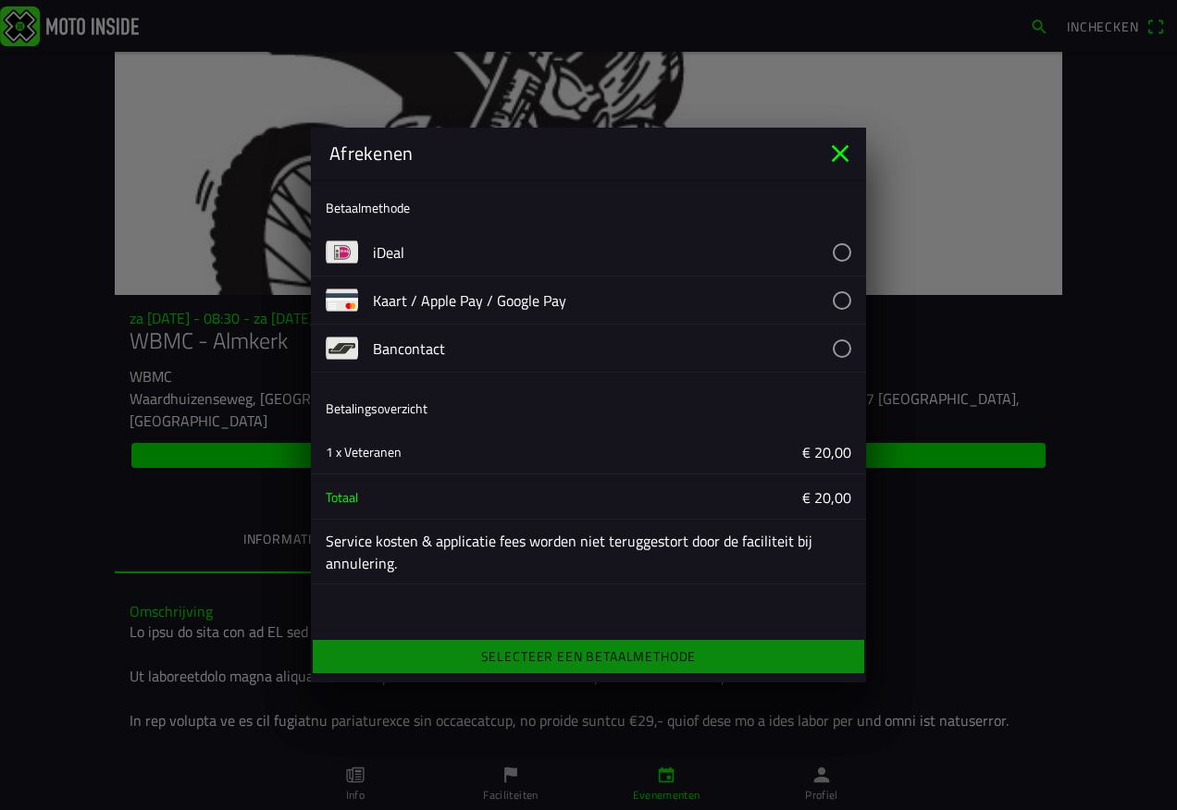
click at [380, 248] on button "button" at bounding box center [619, 251] width 493 height 47
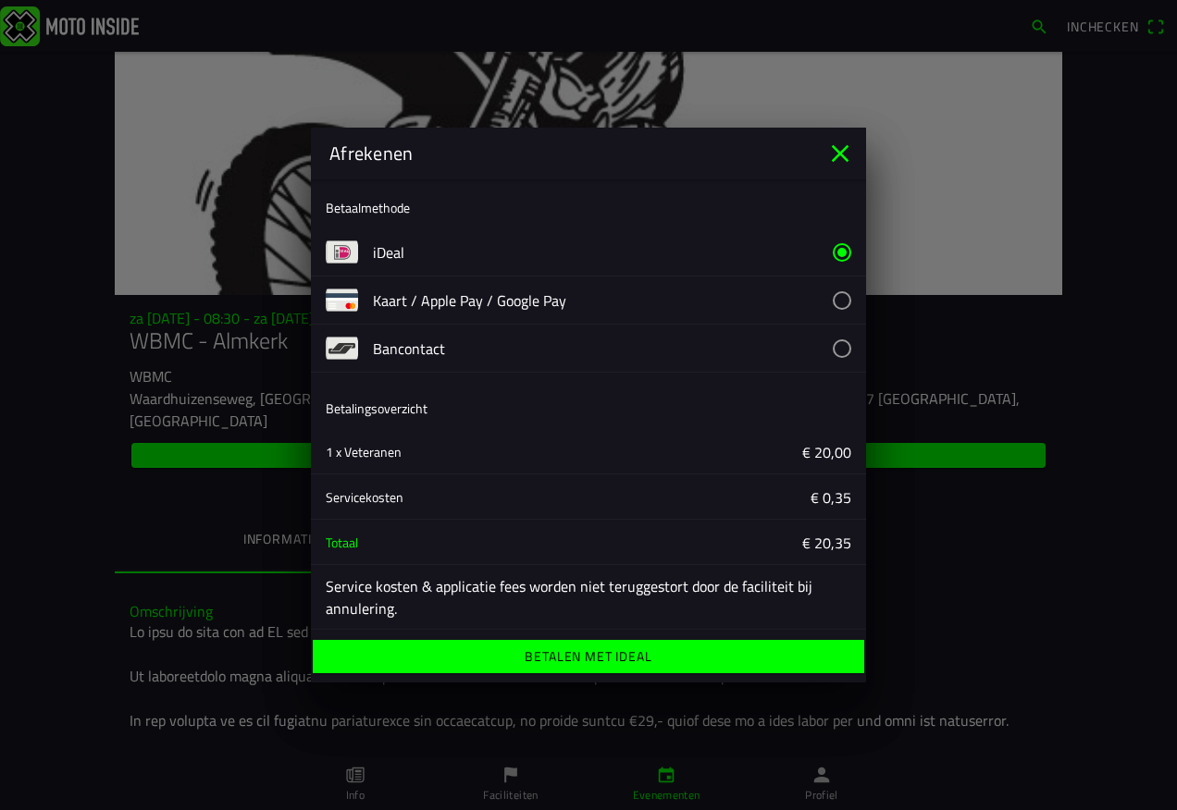
click at [592, 650] on ion-label "Betalen met iDeal" at bounding box center [587, 656] width 127 height 13
